Goal: Navigation & Orientation: Find specific page/section

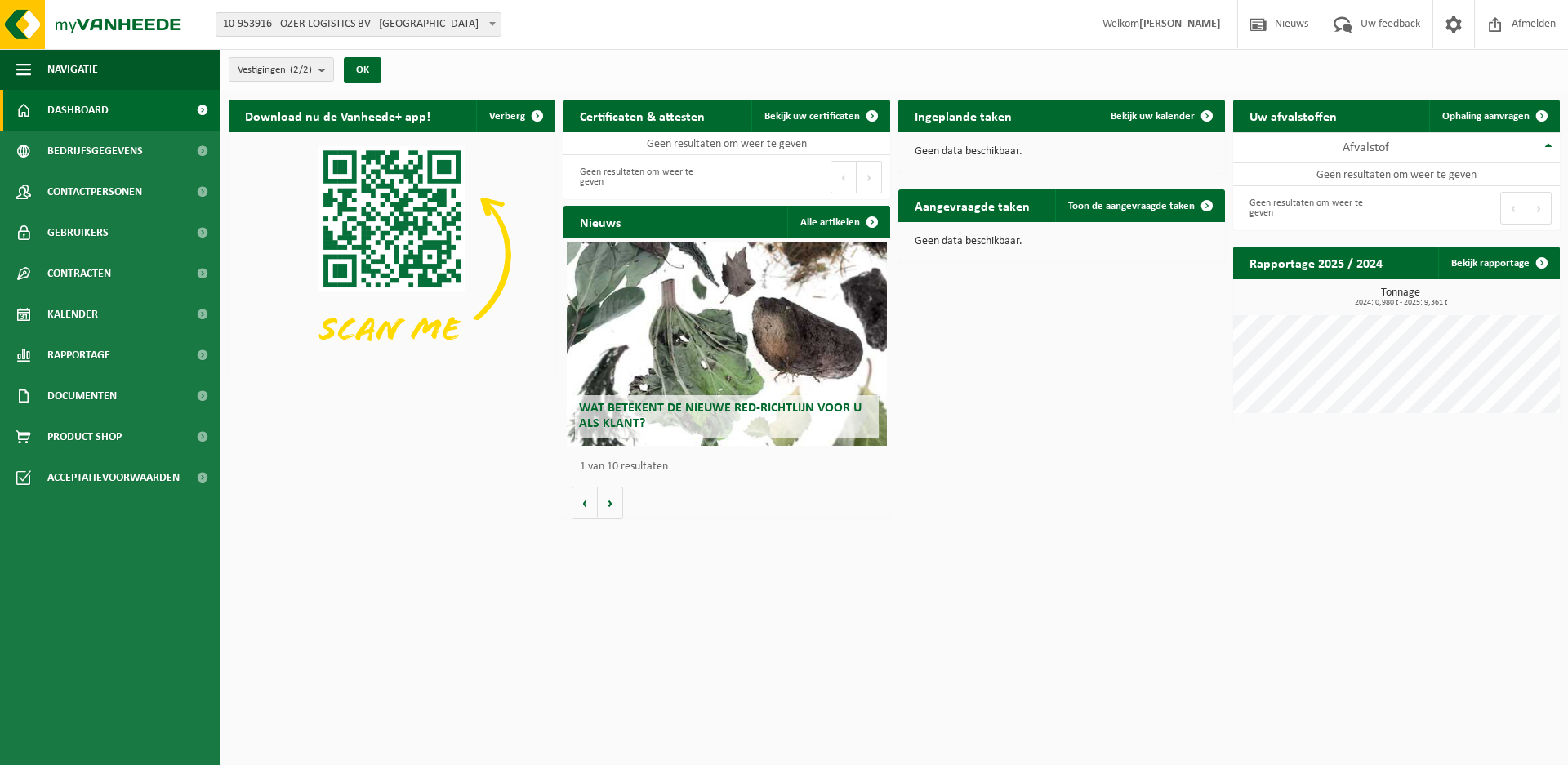
click at [325, 27] on span "10-953916 - OZER LOGISTICS BV - [GEOGRAPHIC_DATA]" at bounding box center [358, 24] width 284 height 23
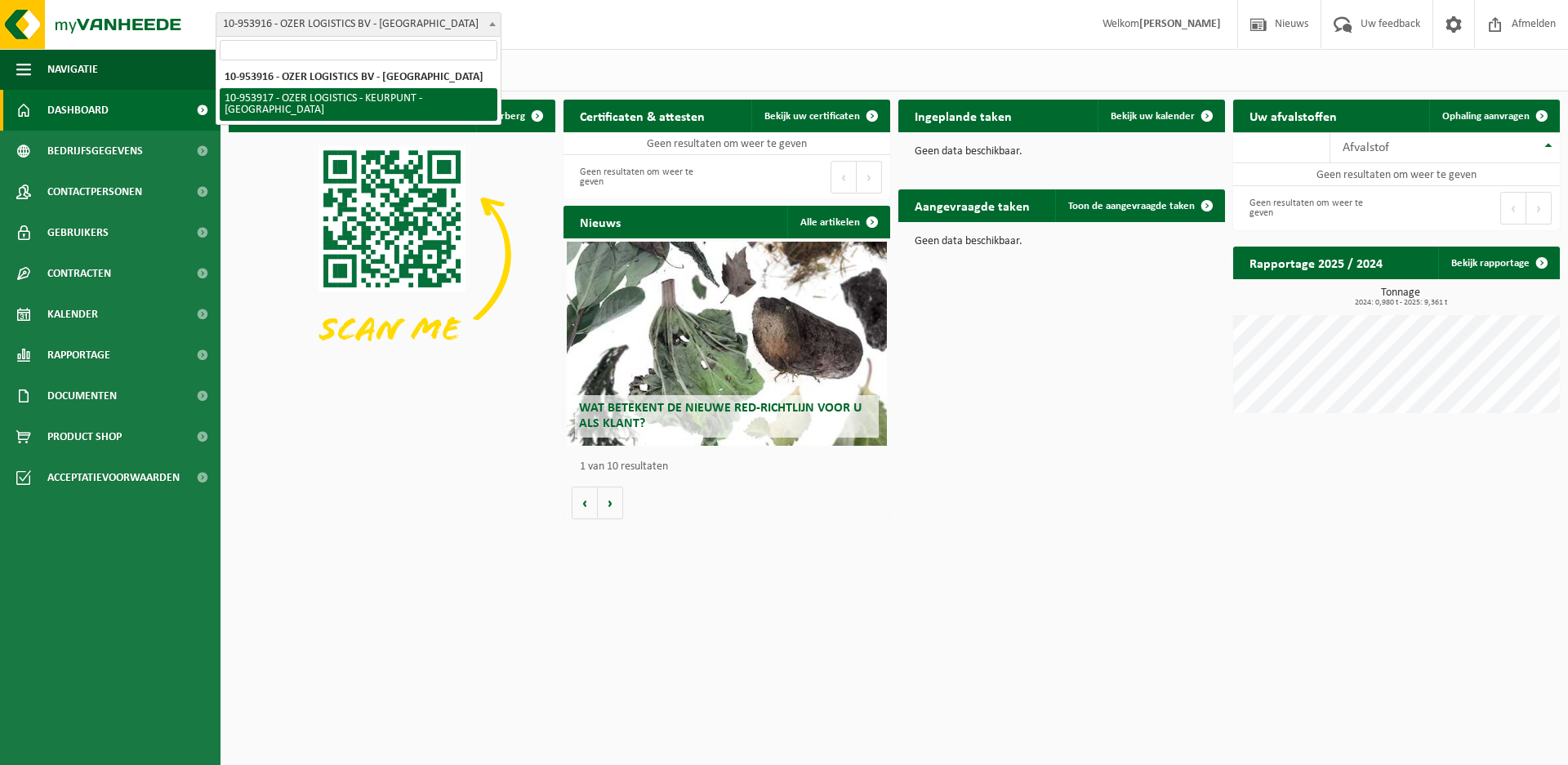
select select "147634"
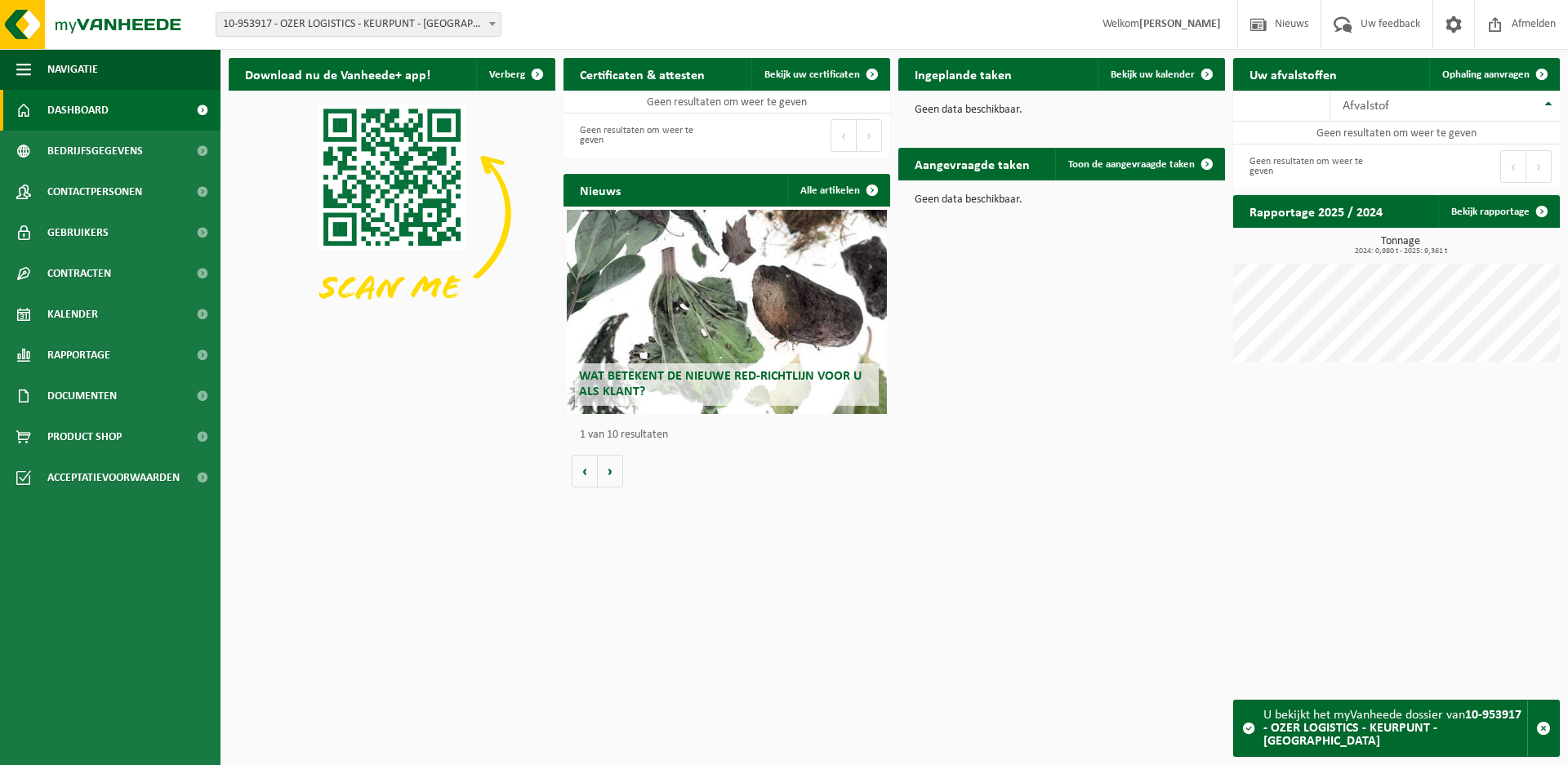
click at [402, 27] on span "10-953917 - OZER LOGISTICS - KEURPUNT - [GEOGRAPHIC_DATA]" at bounding box center [358, 24] width 284 height 23
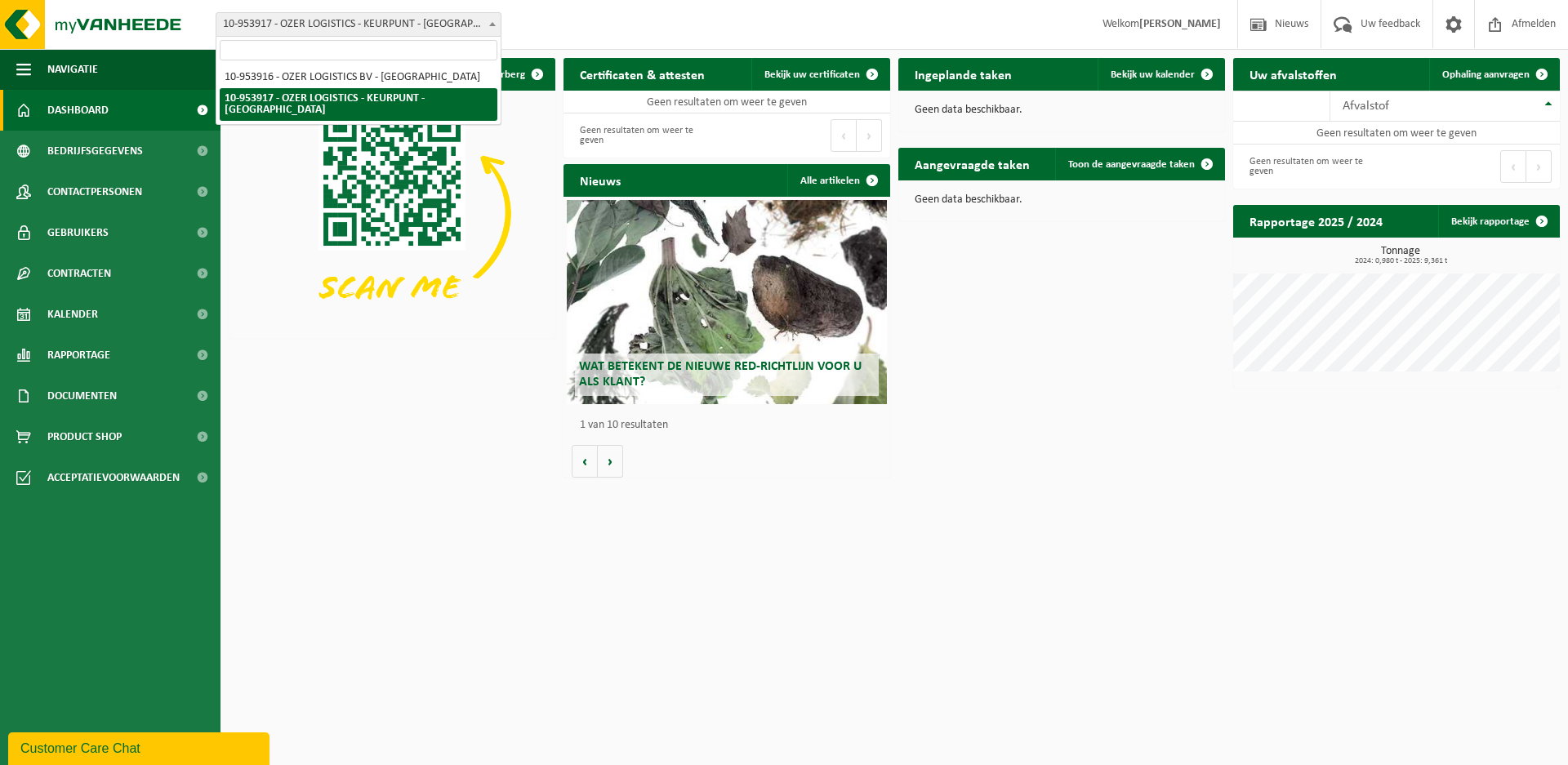
click at [490, 24] on b at bounding box center [492, 24] width 6 height 4
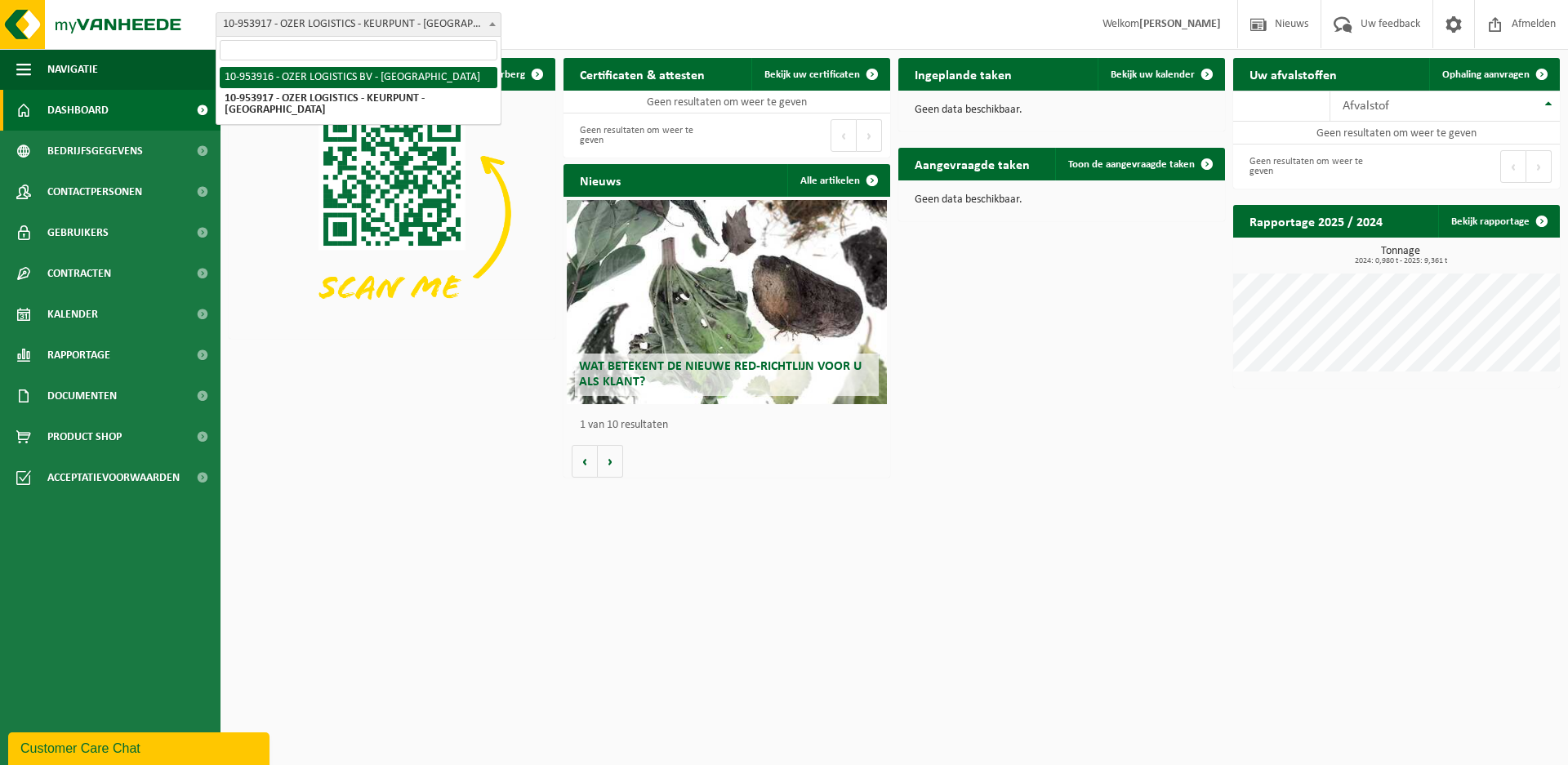
select select "147633"
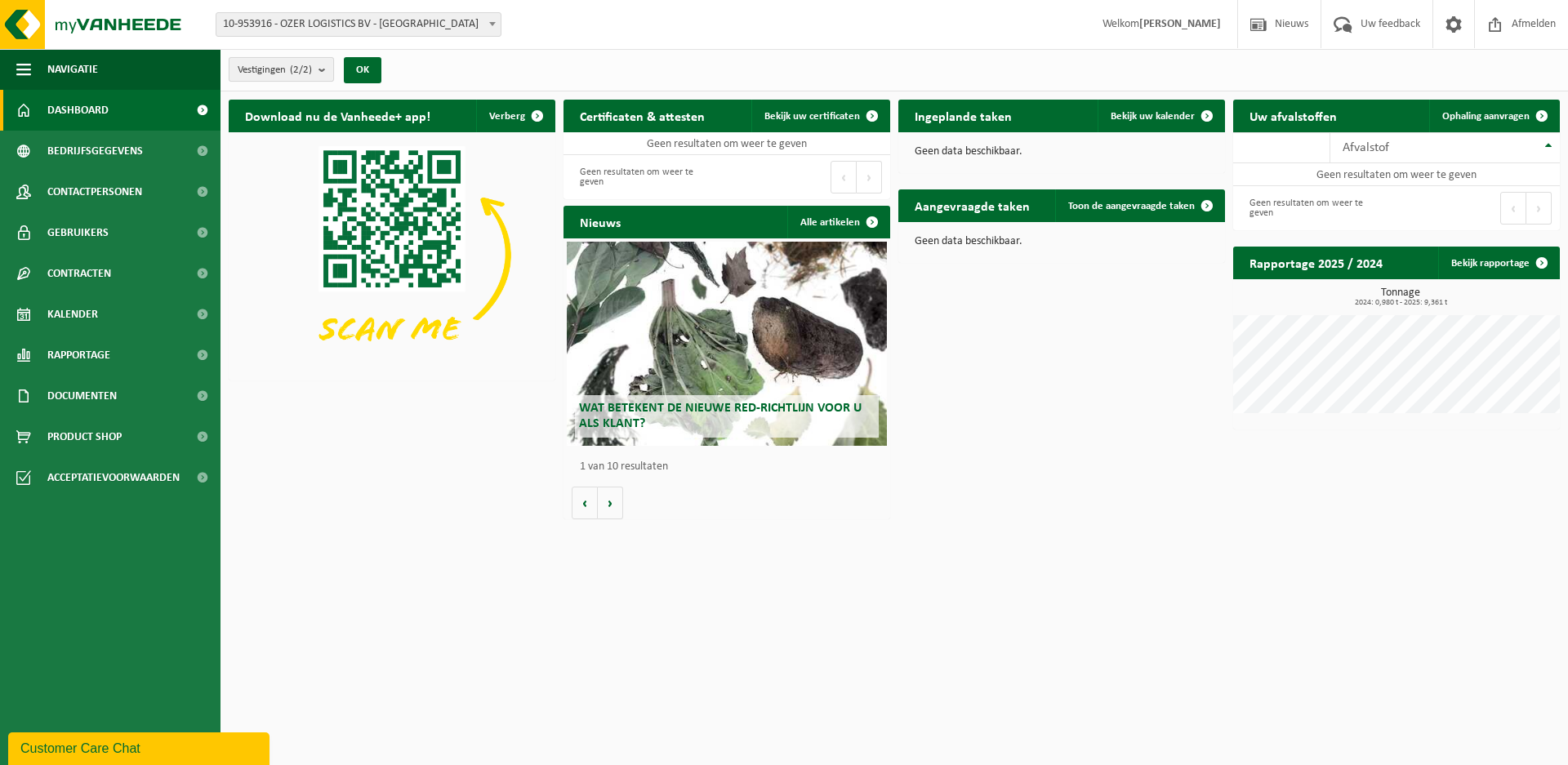
click at [330, 71] on b "submit" at bounding box center [325, 69] width 15 height 23
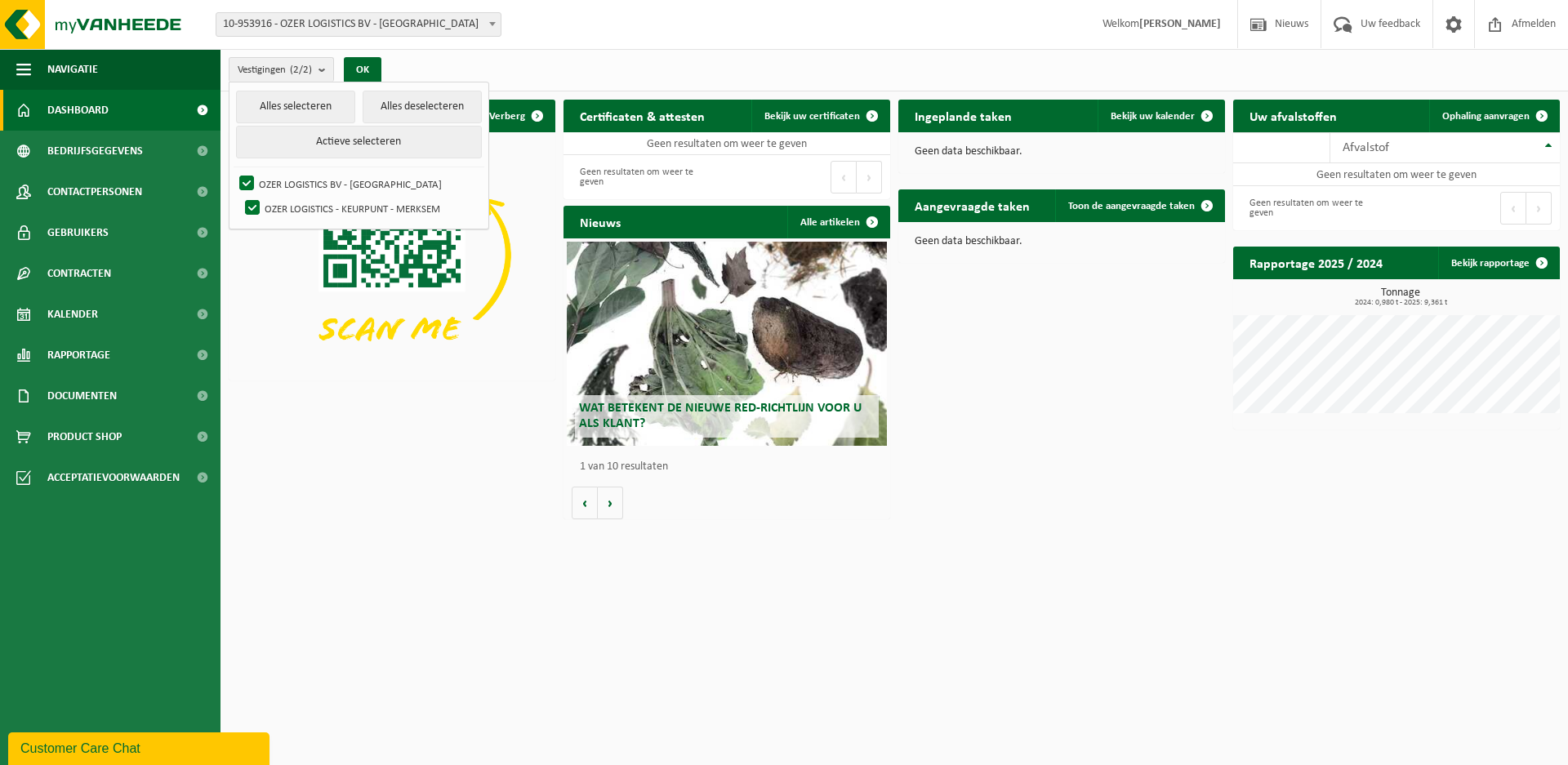
click at [671, 56] on div "Vestigingen (2/2) Alles selecteren Alles deselecteren Actieve selecteren OZER L…" at bounding box center [894, 70] width 1347 height 42
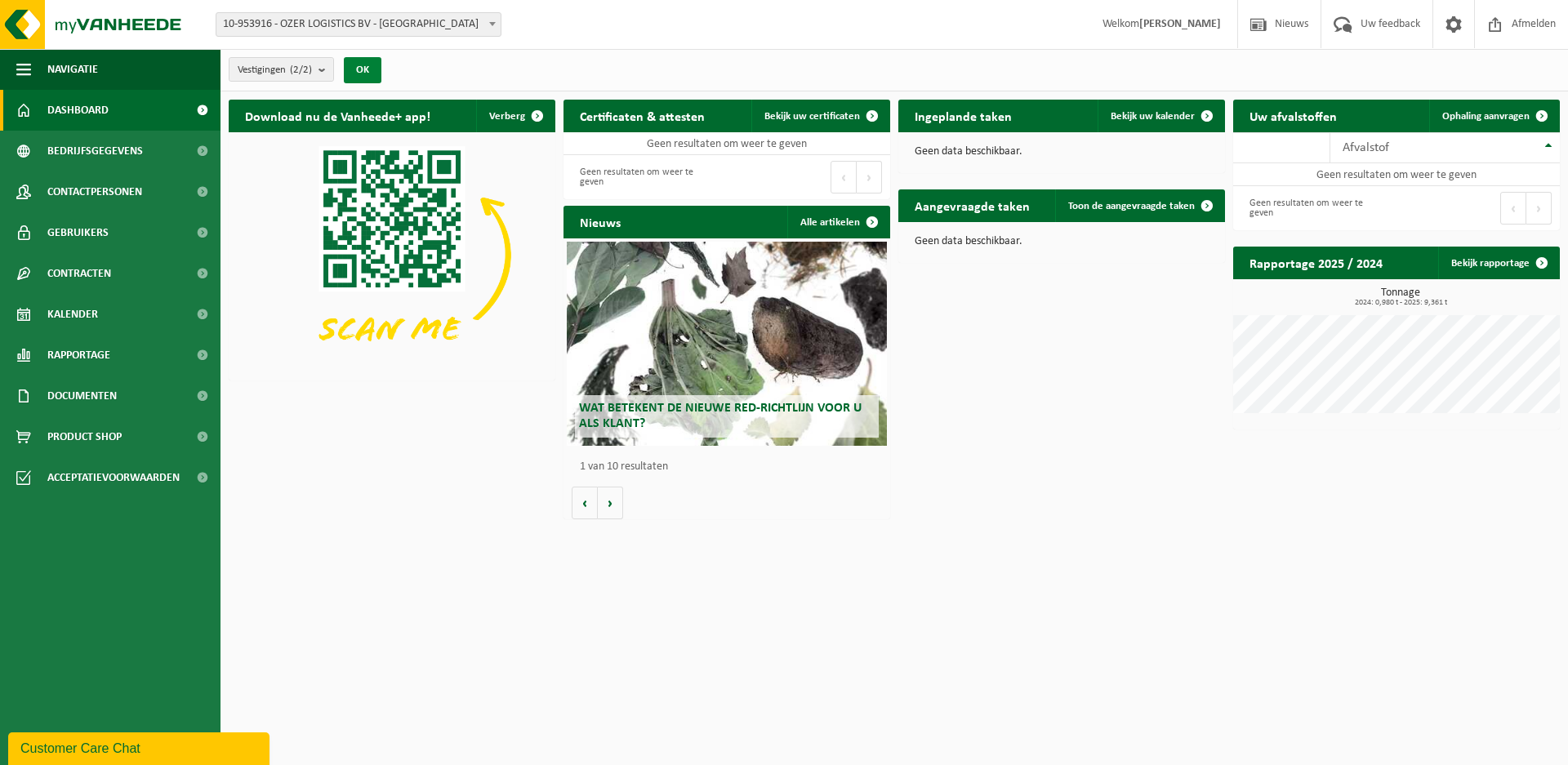
click at [371, 66] on button "OK" at bounding box center [362, 70] width 38 height 27
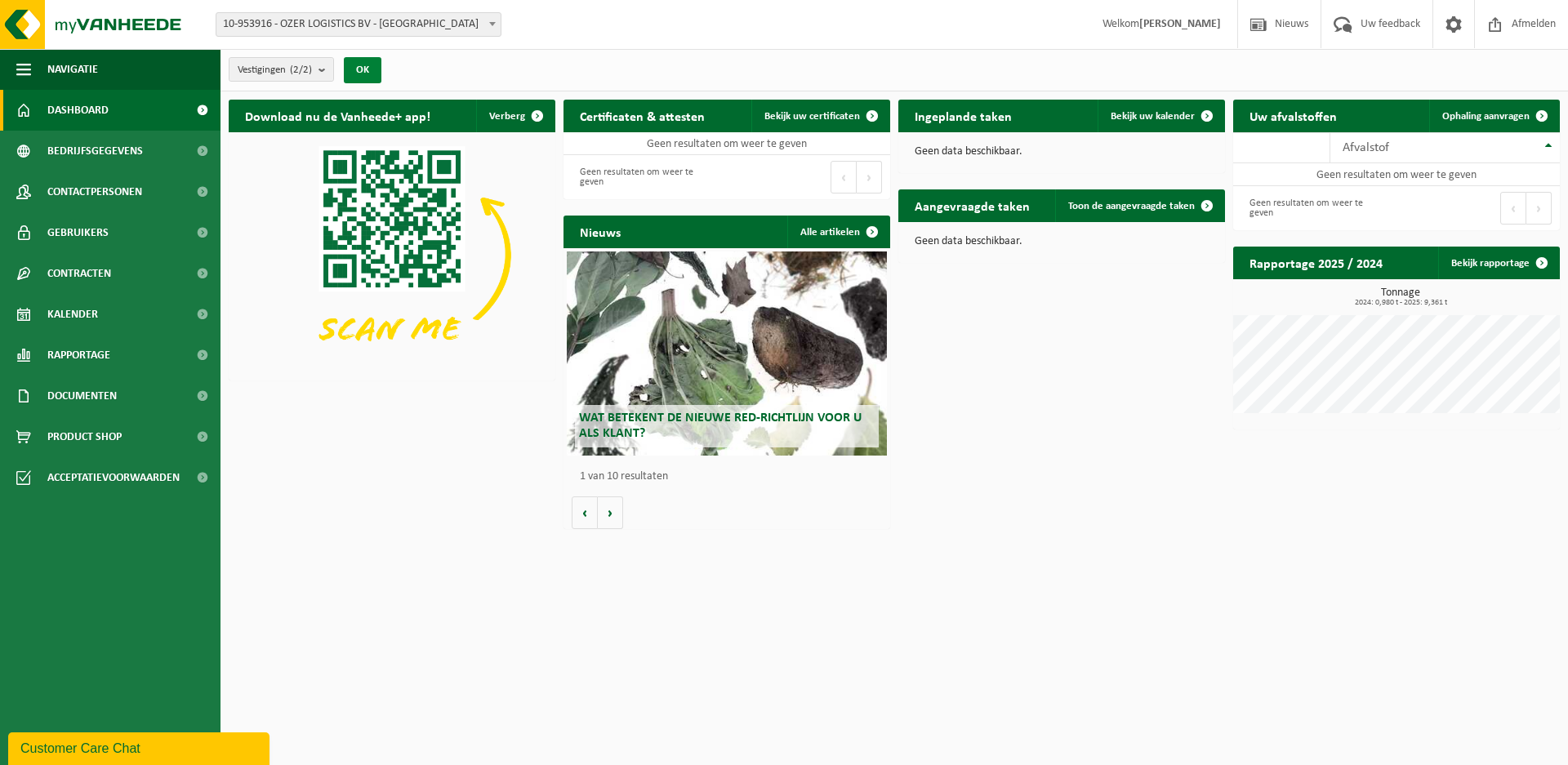
click at [359, 71] on button "OK" at bounding box center [362, 70] width 38 height 27
click at [1166, 206] on span "Toon de aangevraagde taken" at bounding box center [1131, 206] width 126 height 11
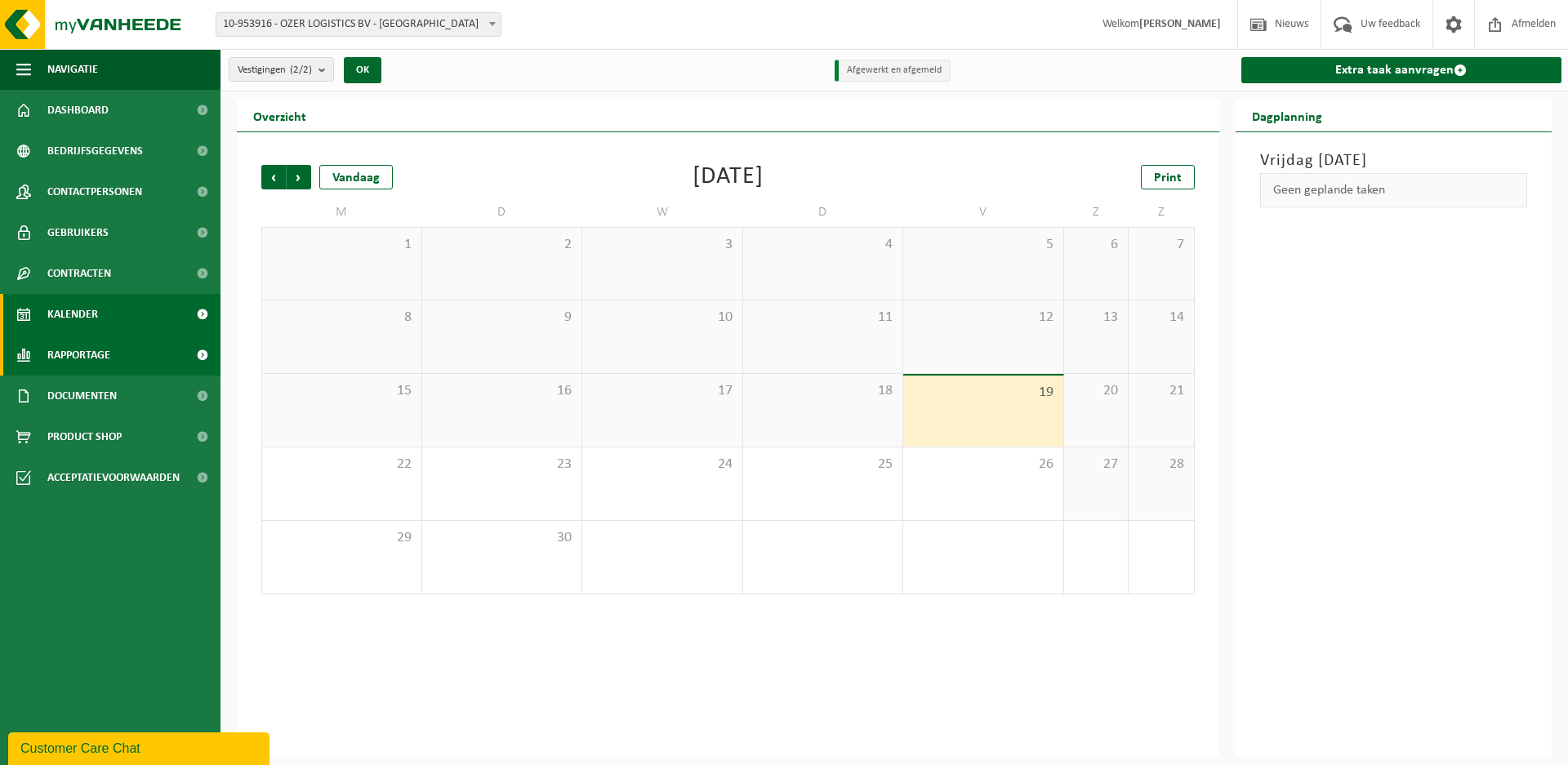
click at [78, 359] on span "Rapportage" at bounding box center [79, 355] width 63 height 41
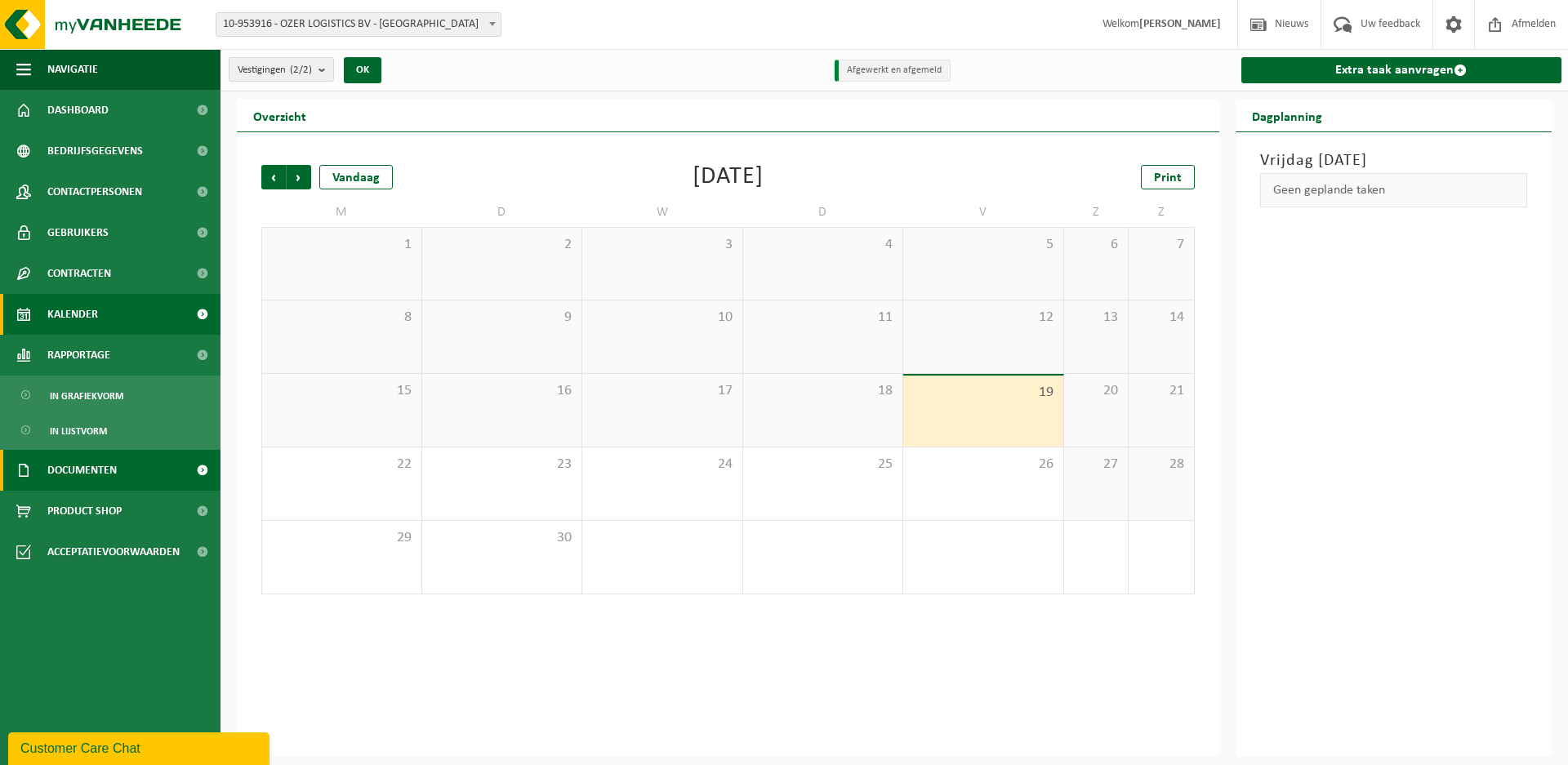
click at [73, 477] on span "Documenten" at bounding box center [82, 470] width 70 height 41
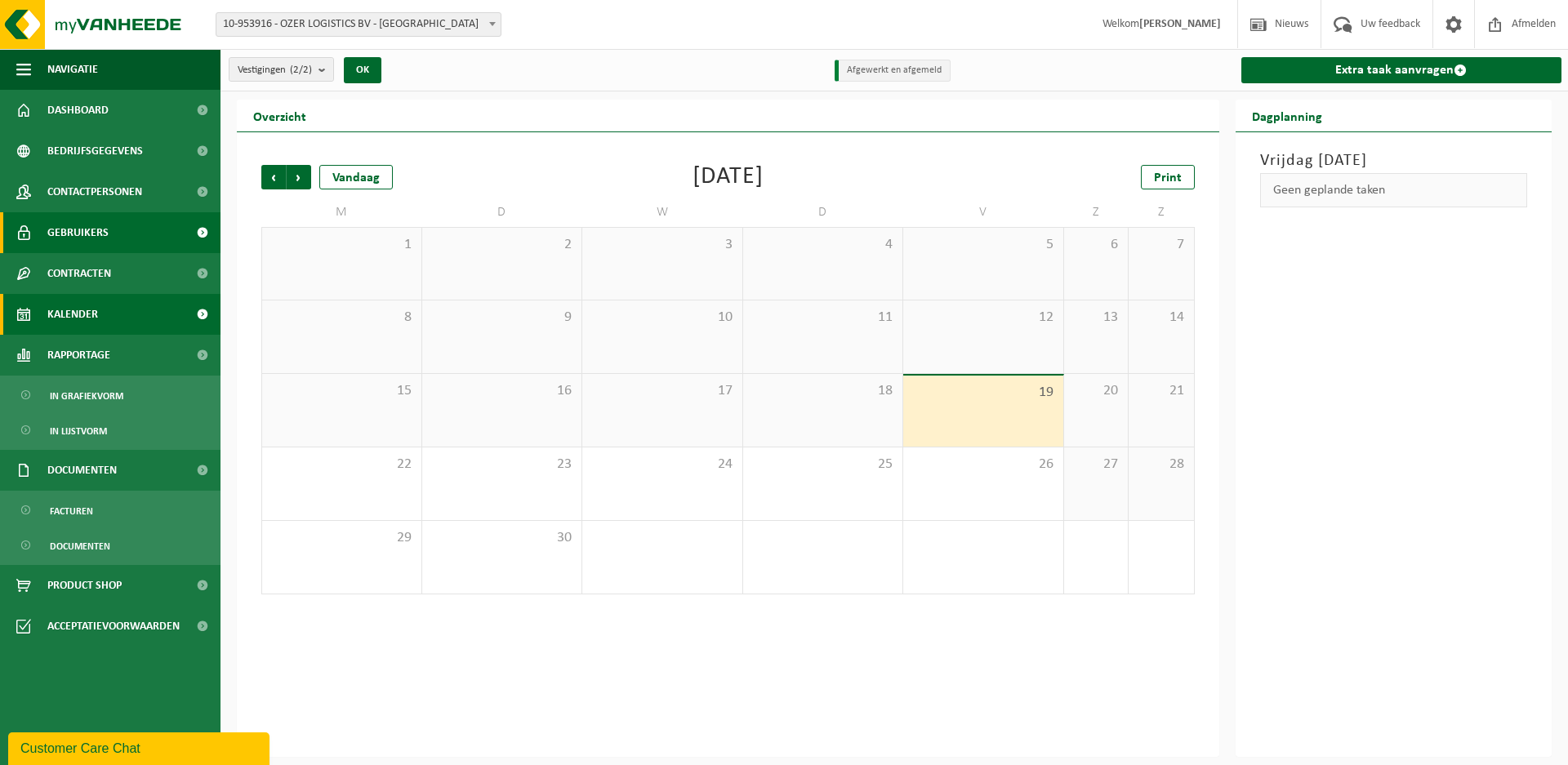
click at [82, 219] on span "Gebruikers" at bounding box center [78, 233] width 61 height 41
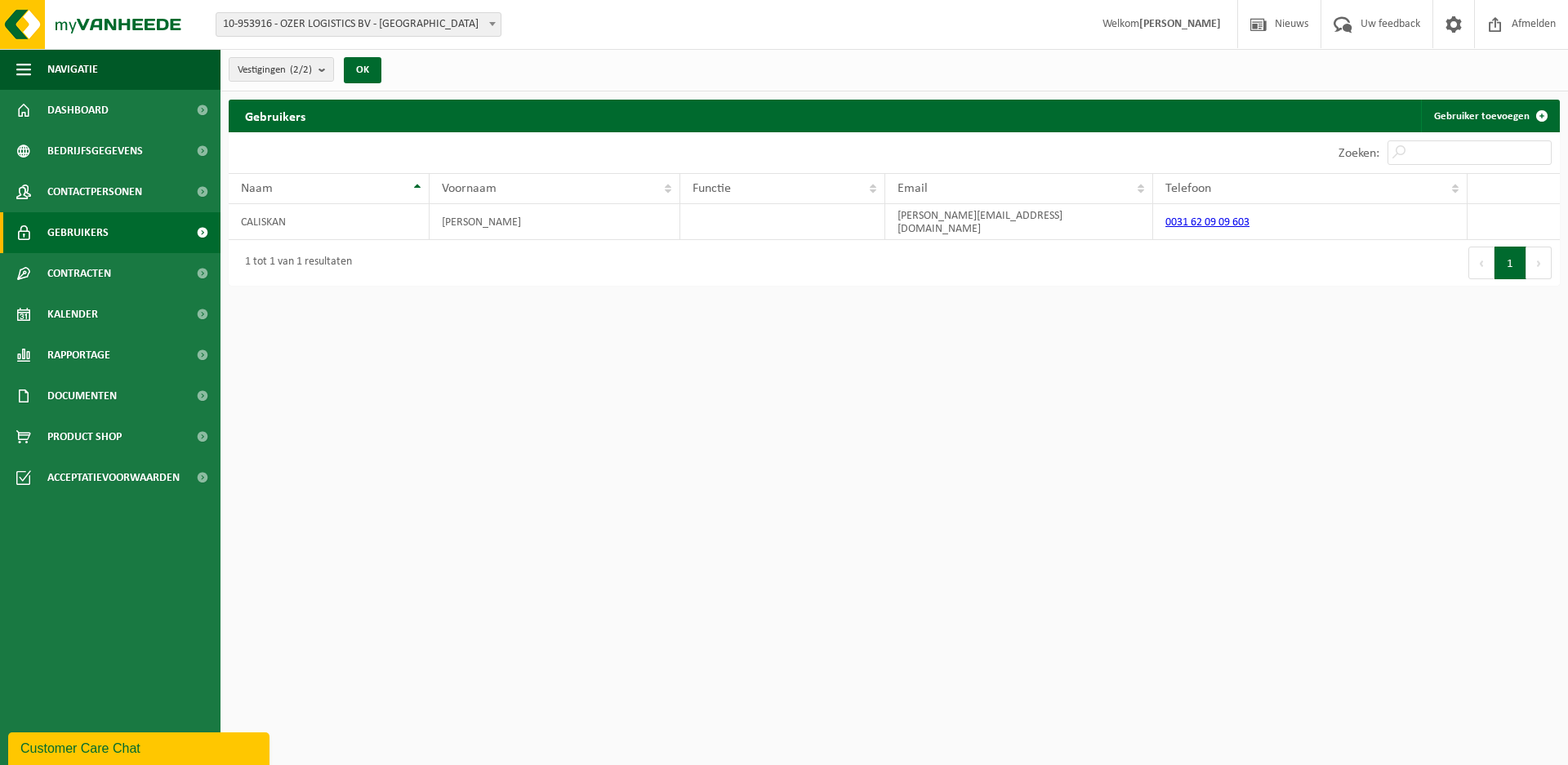
click at [1422, 366] on html "Vestiging: 10-953916 - OZER LOGISTICS BV - ROTTERDAM 10-953917 - OZER LOGISTICS…" at bounding box center [784, 382] width 1568 height 765
click at [79, 141] on span "Bedrijfsgegevens" at bounding box center [95, 151] width 95 height 41
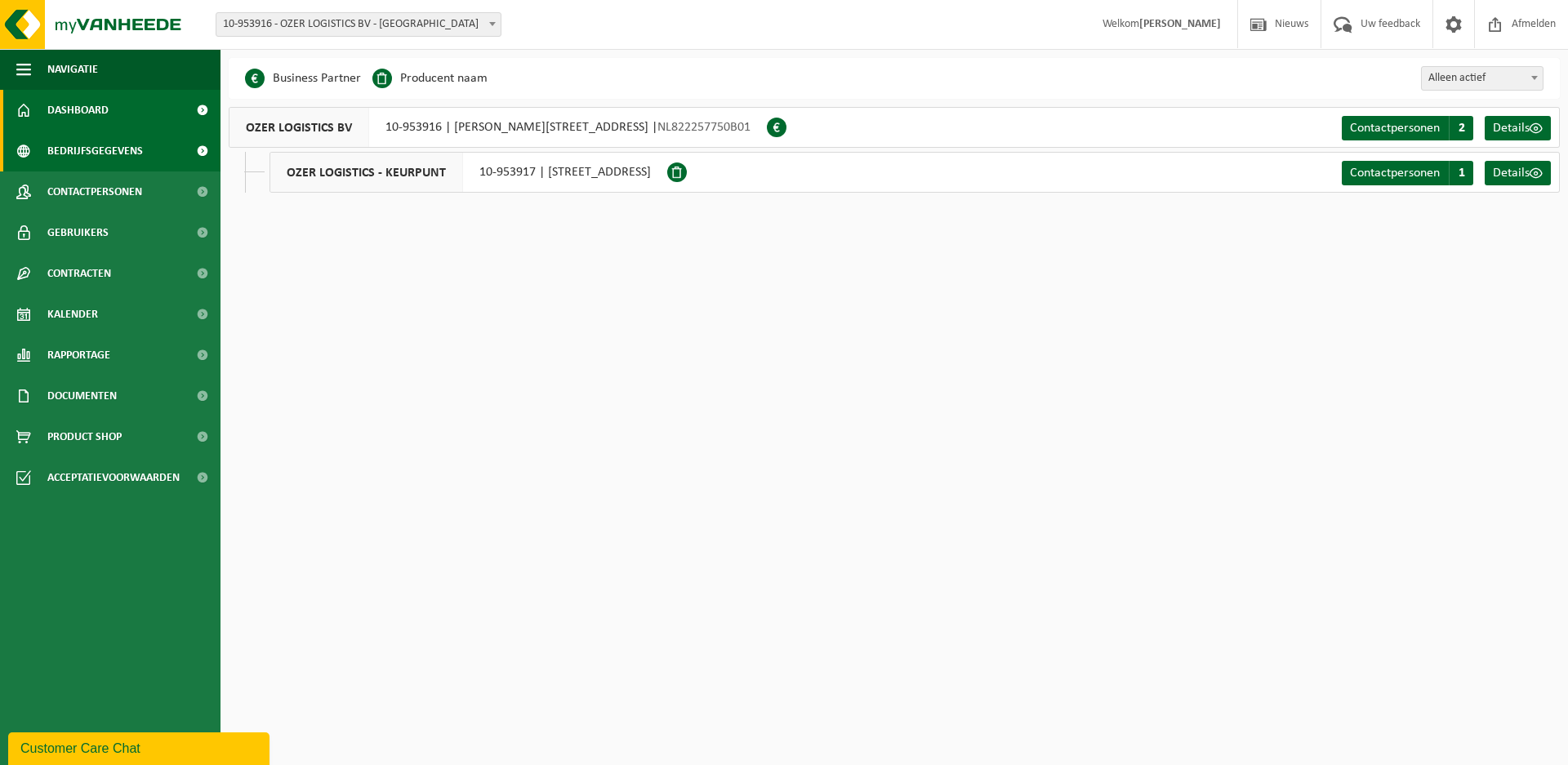
click at [74, 104] on span "Dashboard" at bounding box center [78, 110] width 61 height 41
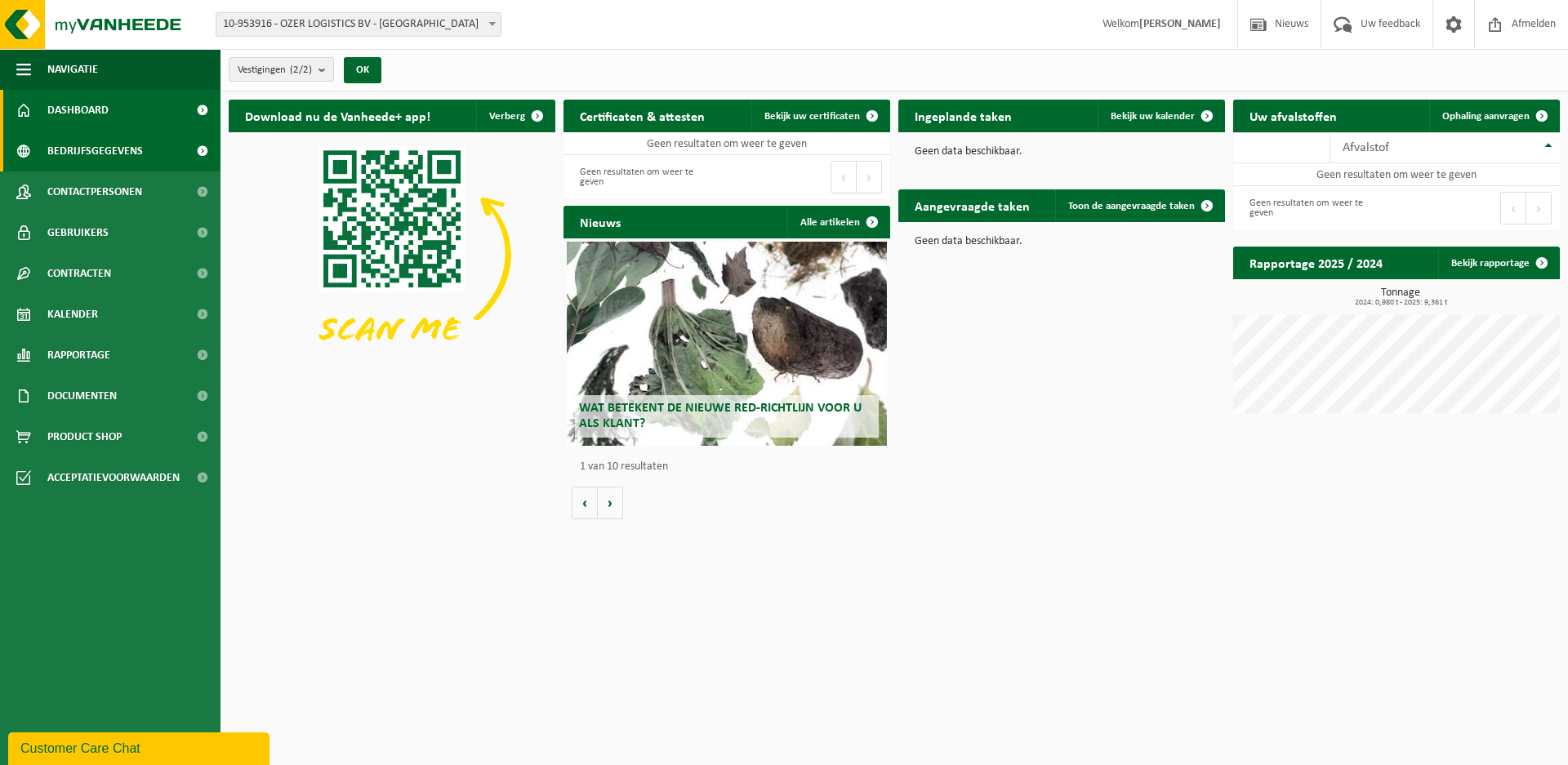
click at [79, 156] on span "Bedrijfsgegevens" at bounding box center [95, 151] width 95 height 41
